Goal: Task Accomplishment & Management: Manage account settings

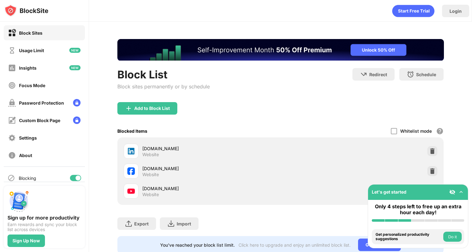
click at [463, 192] on img at bounding box center [461, 192] width 6 height 6
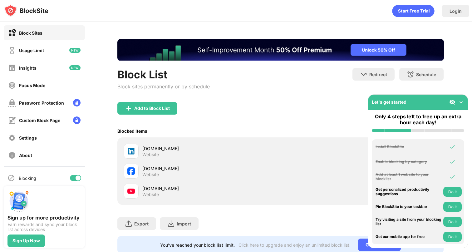
click at [461, 102] on img at bounding box center [461, 102] width 6 height 6
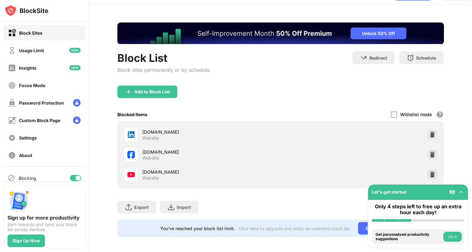
scroll to position [23, 0]
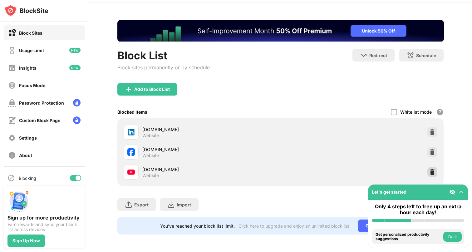
click at [429, 169] on img at bounding box center [432, 172] width 6 height 6
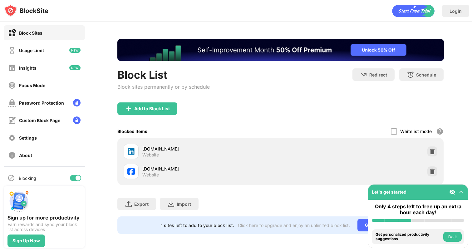
scroll to position [0, 0]
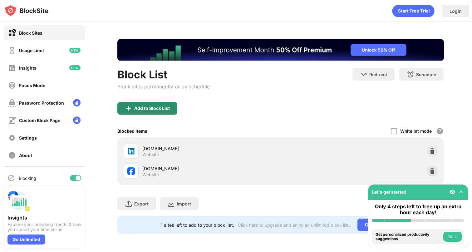
click at [148, 110] on div "Add to Block List" at bounding box center [152, 108] width 36 height 5
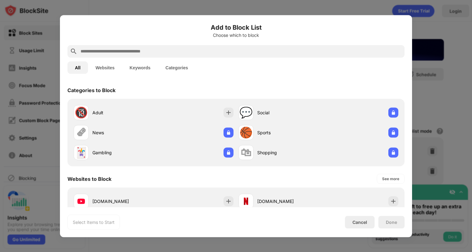
click at [158, 52] on input "text" at bounding box center [241, 50] width 322 height 7
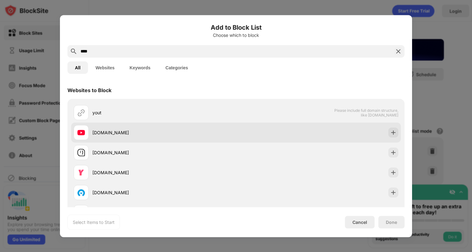
type input "****"
click at [156, 131] on div "[DOMAIN_NAME]" at bounding box center [164, 132] width 144 height 7
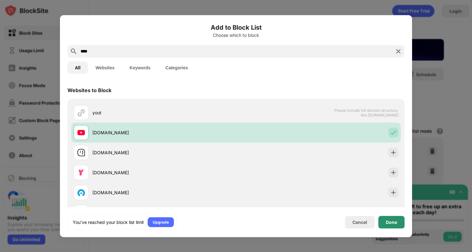
click at [388, 220] on div "Done" at bounding box center [391, 222] width 11 height 5
